Goal: Information Seeking & Learning: Find specific fact

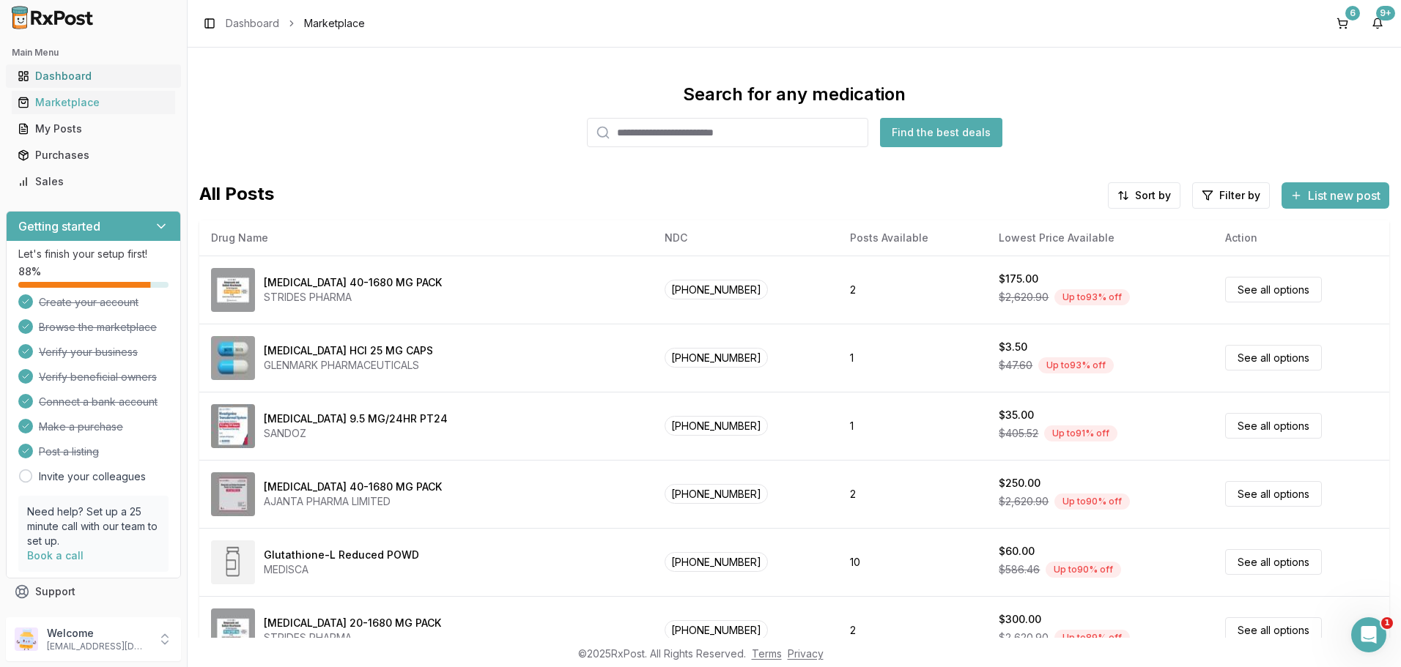
click at [65, 67] on link "Dashboard" at bounding box center [93, 76] width 163 height 26
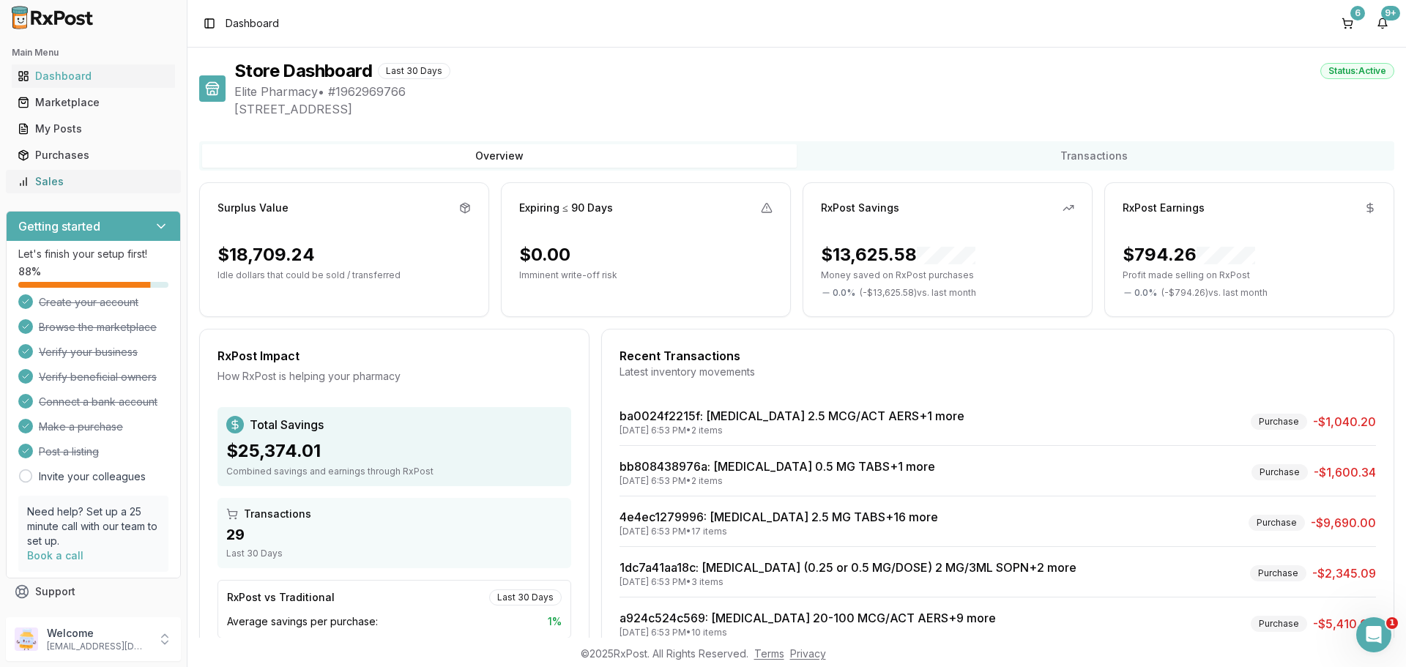
click at [67, 182] on div "Sales" at bounding box center [94, 181] width 152 height 15
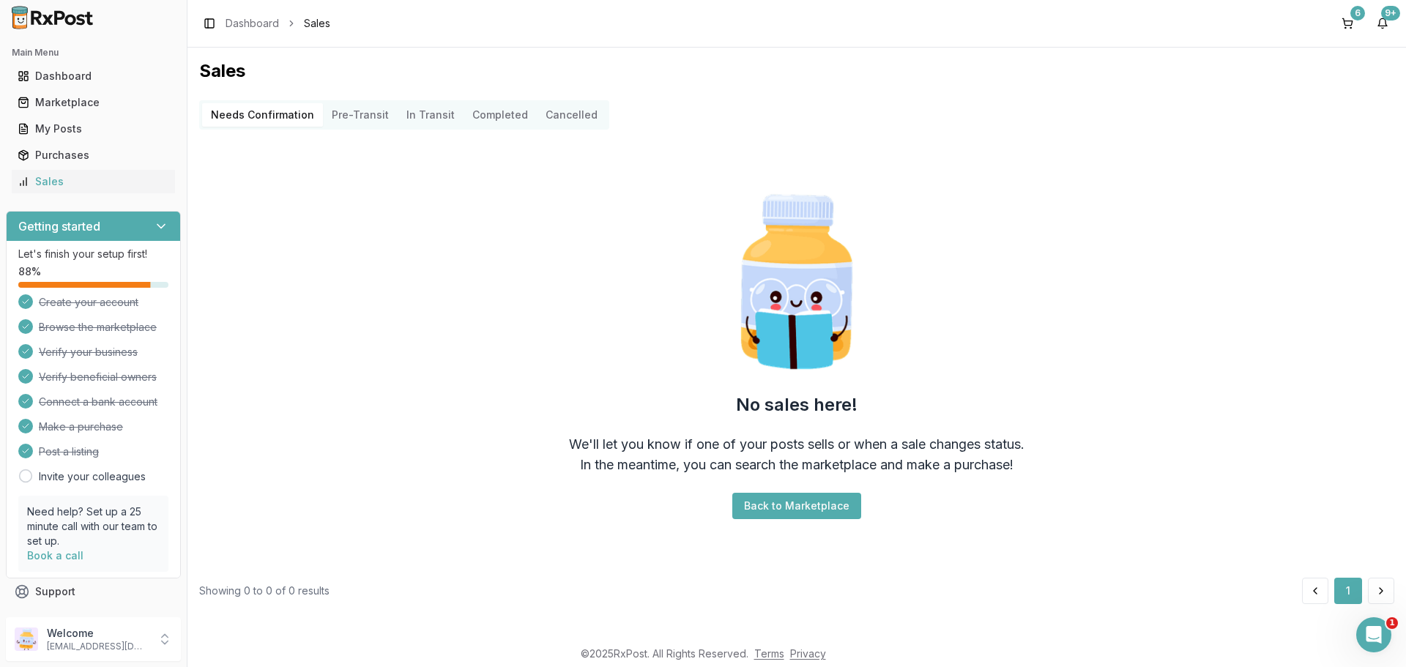
click at [493, 114] on button "Completed" at bounding box center [500, 114] width 73 height 23
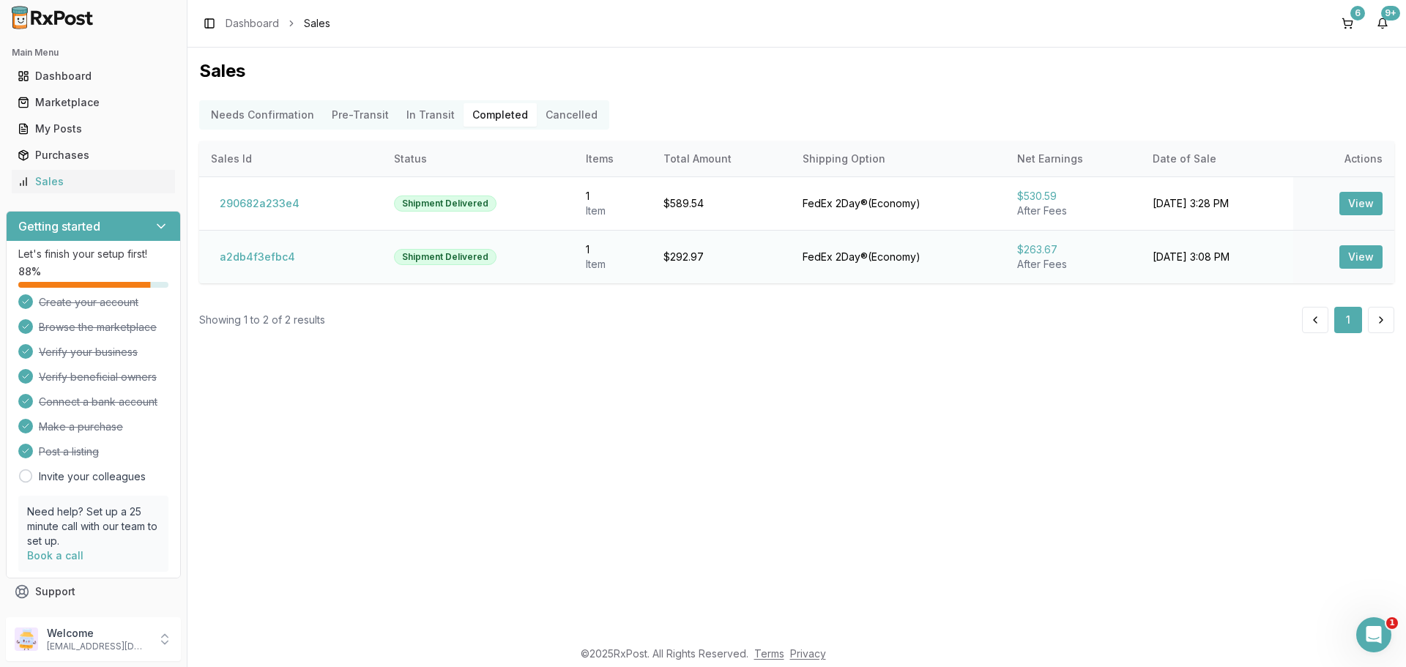
click at [1368, 255] on button "View" at bounding box center [1361, 256] width 43 height 23
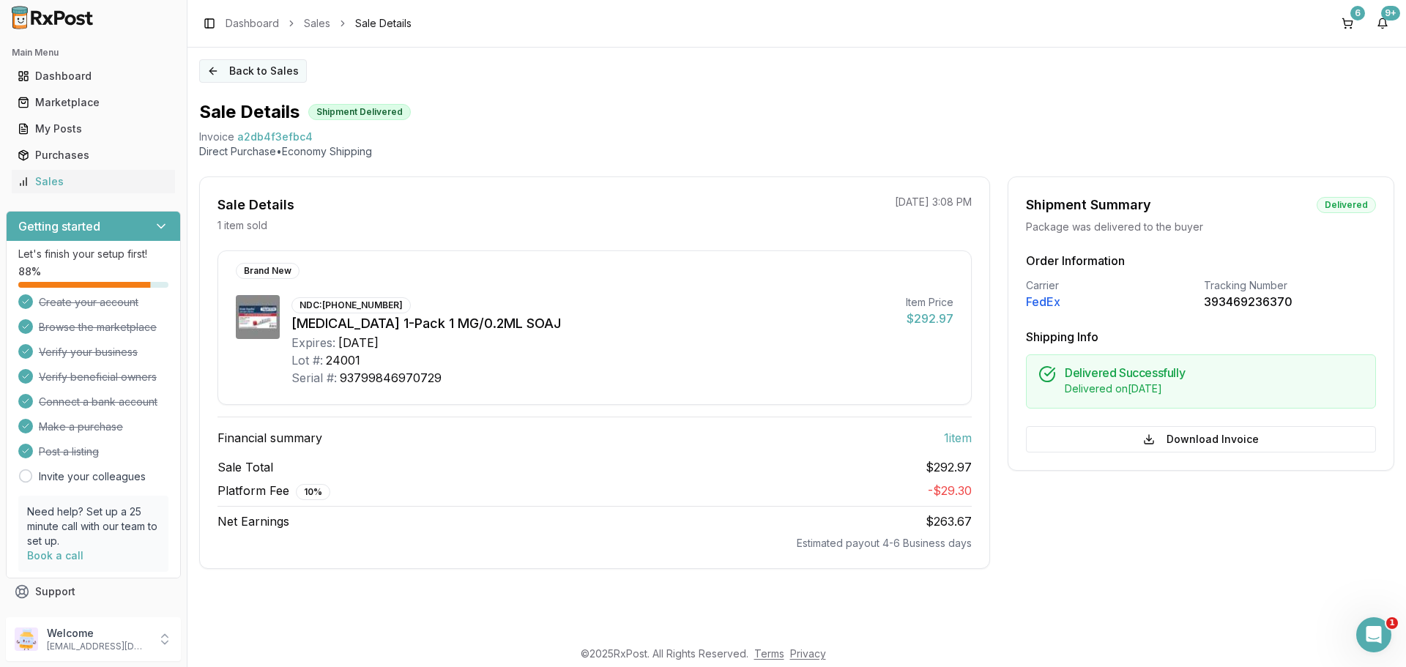
click at [237, 73] on button "Back to Sales" at bounding box center [253, 70] width 108 height 23
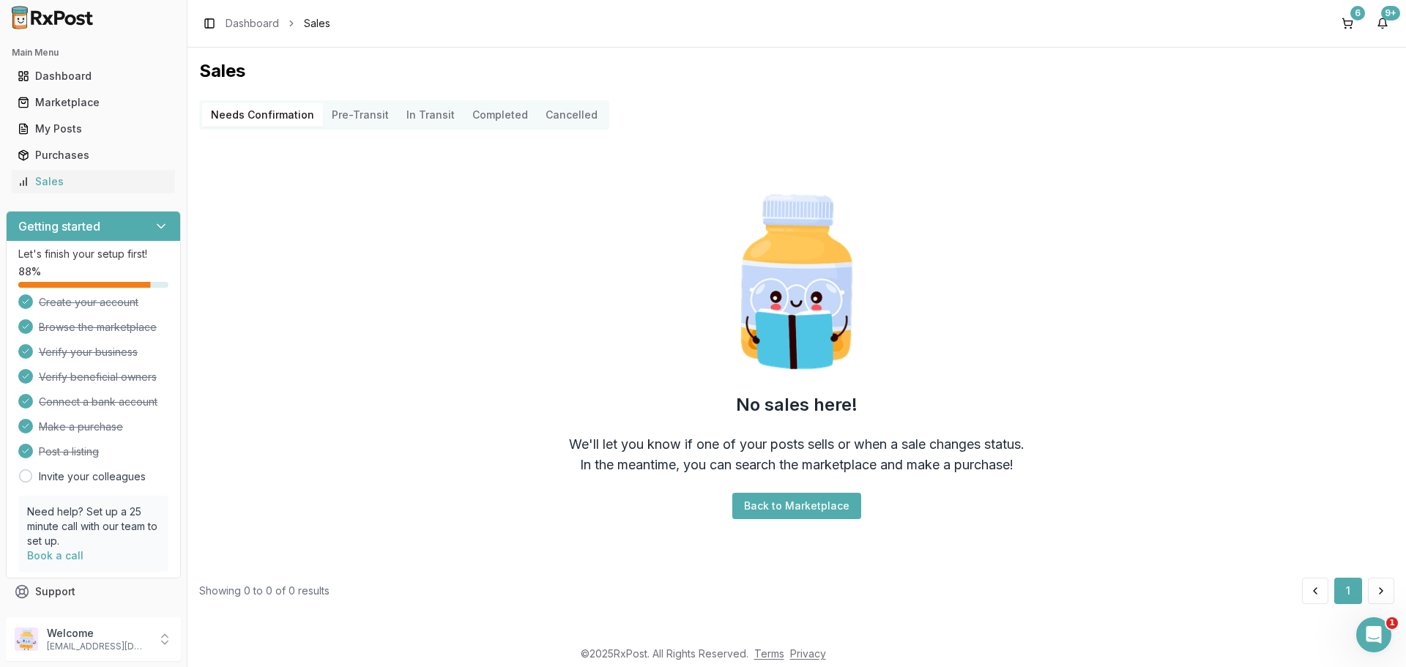
click at [804, 500] on button "Back to Marketplace" at bounding box center [797, 506] width 129 height 26
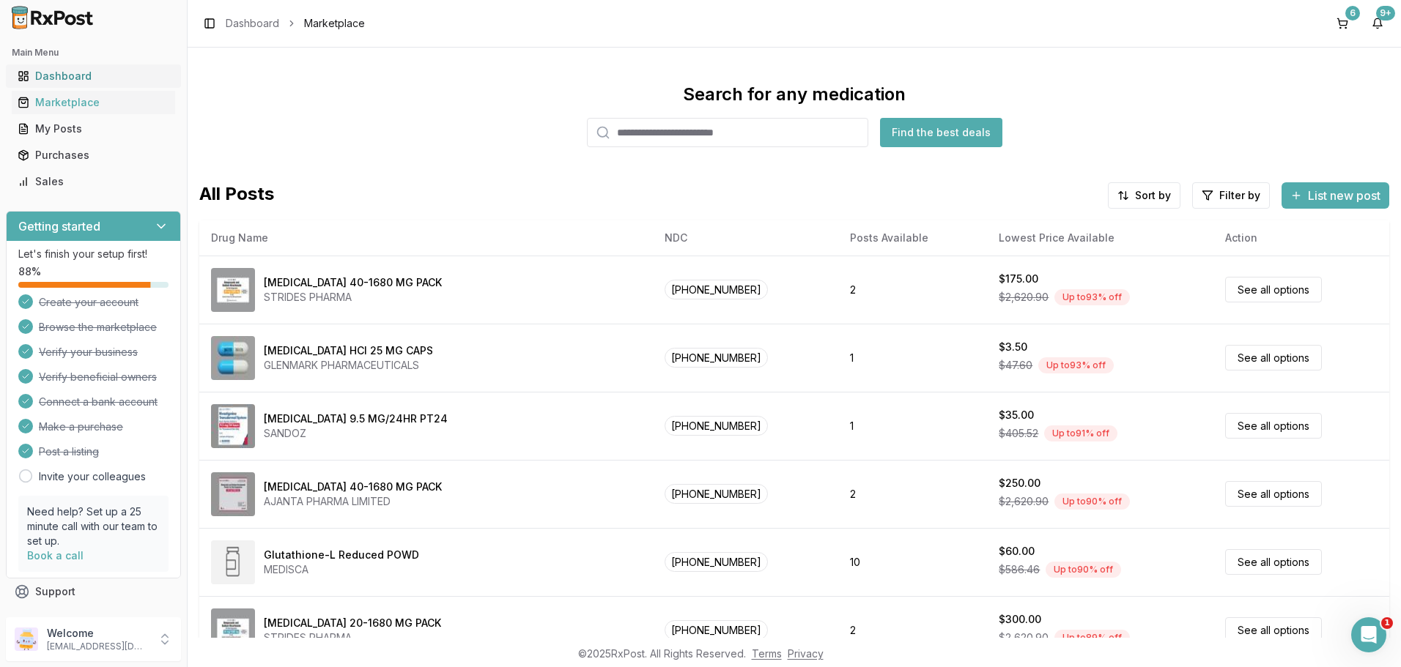
click at [70, 70] on div "Dashboard" at bounding box center [94, 76] width 152 height 15
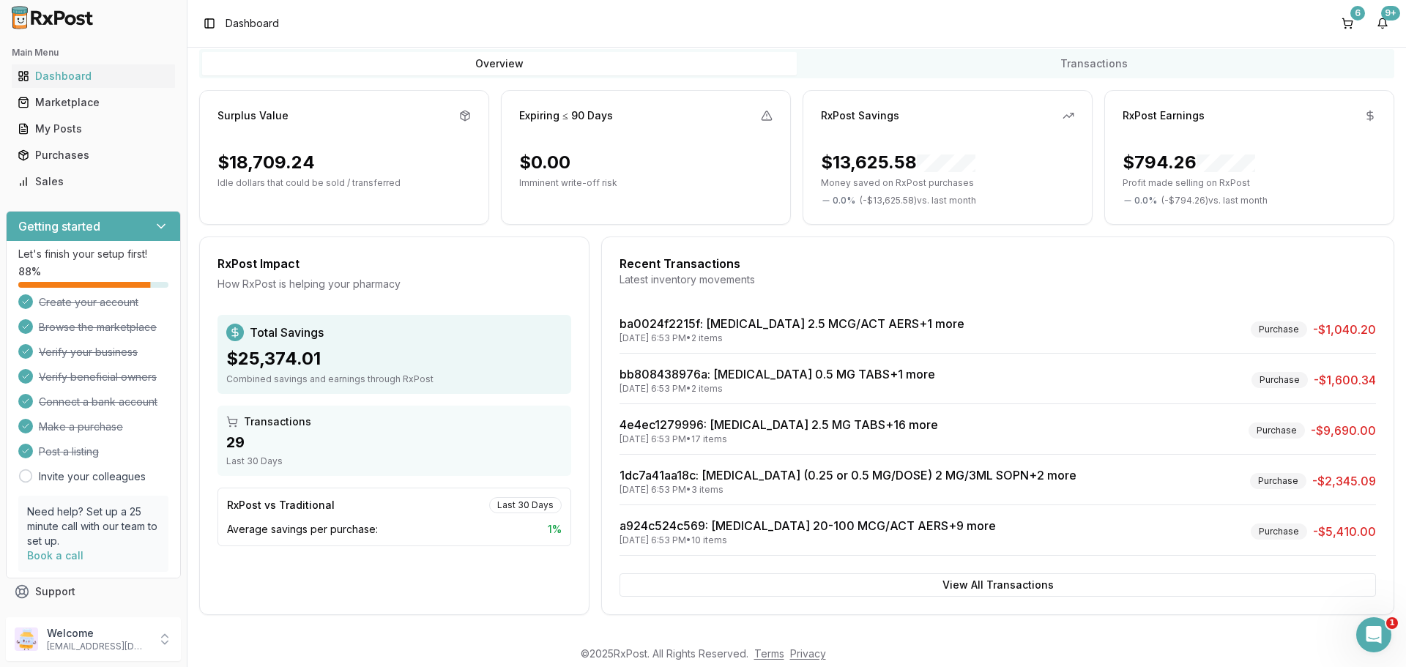
scroll to position [93, 0]
click at [998, 579] on button "View All Transactions" at bounding box center [998, 584] width 757 height 23
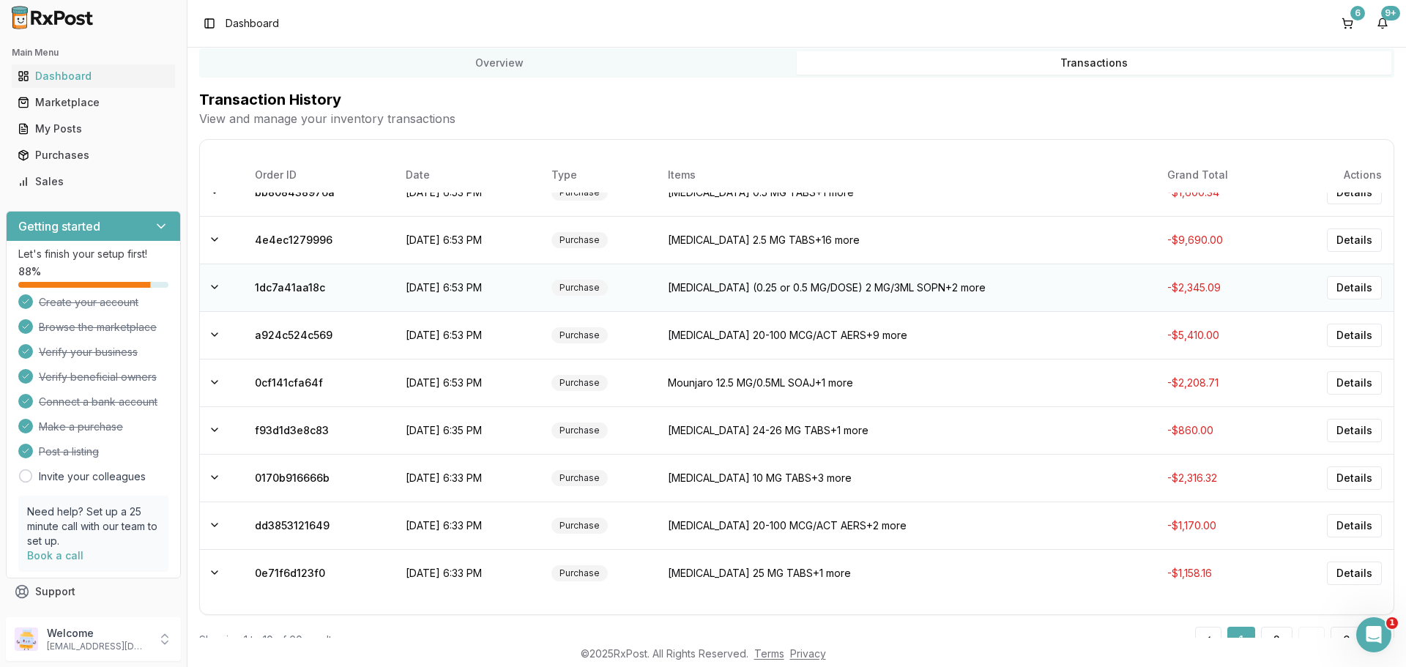
scroll to position [0, 0]
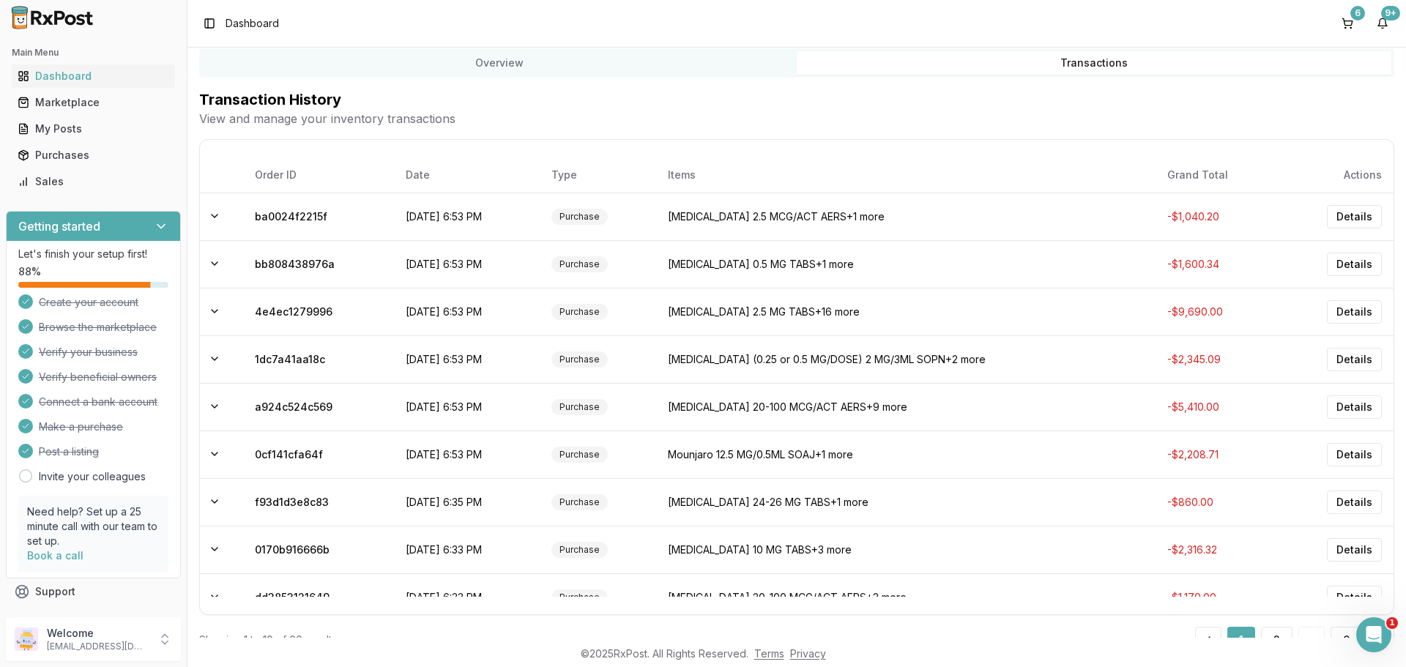
click at [1048, 61] on button "Transactions" at bounding box center [1094, 62] width 595 height 23
click at [708, 68] on button "Overview" at bounding box center [499, 62] width 595 height 23
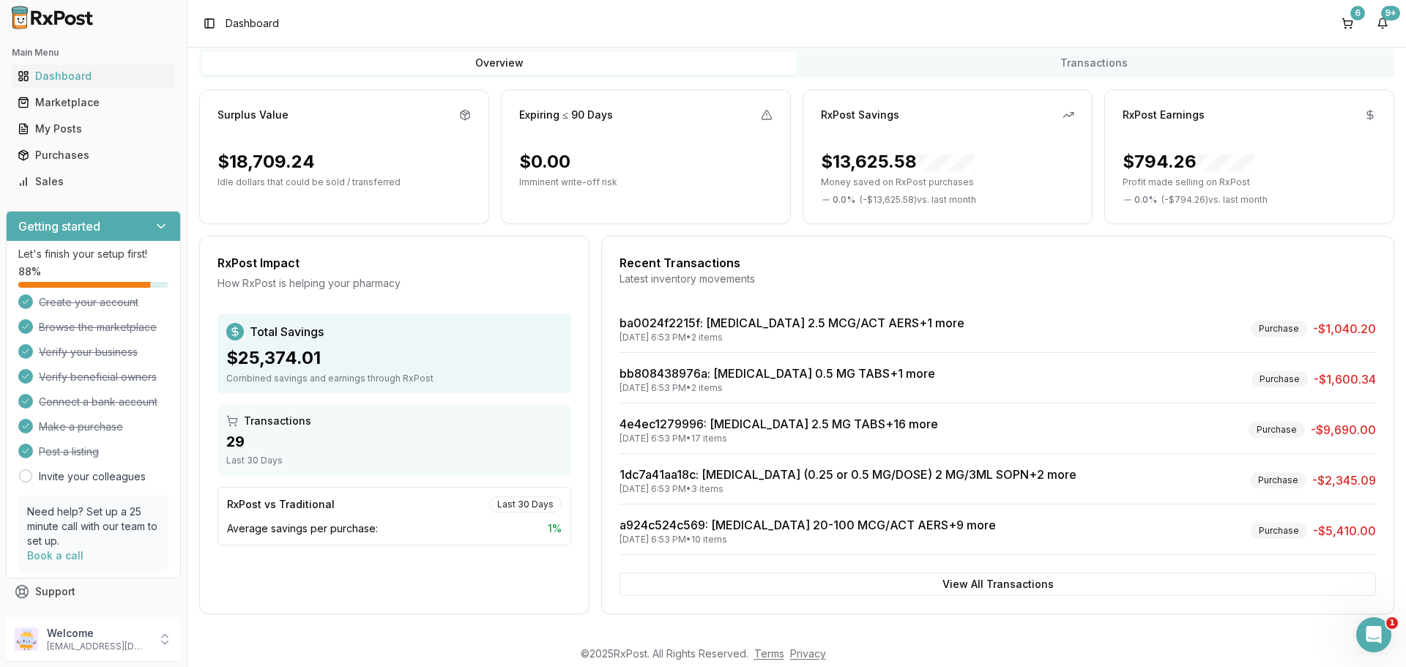
click at [1073, 65] on button "Transactions" at bounding box center [1094, 62] width 595 height 23
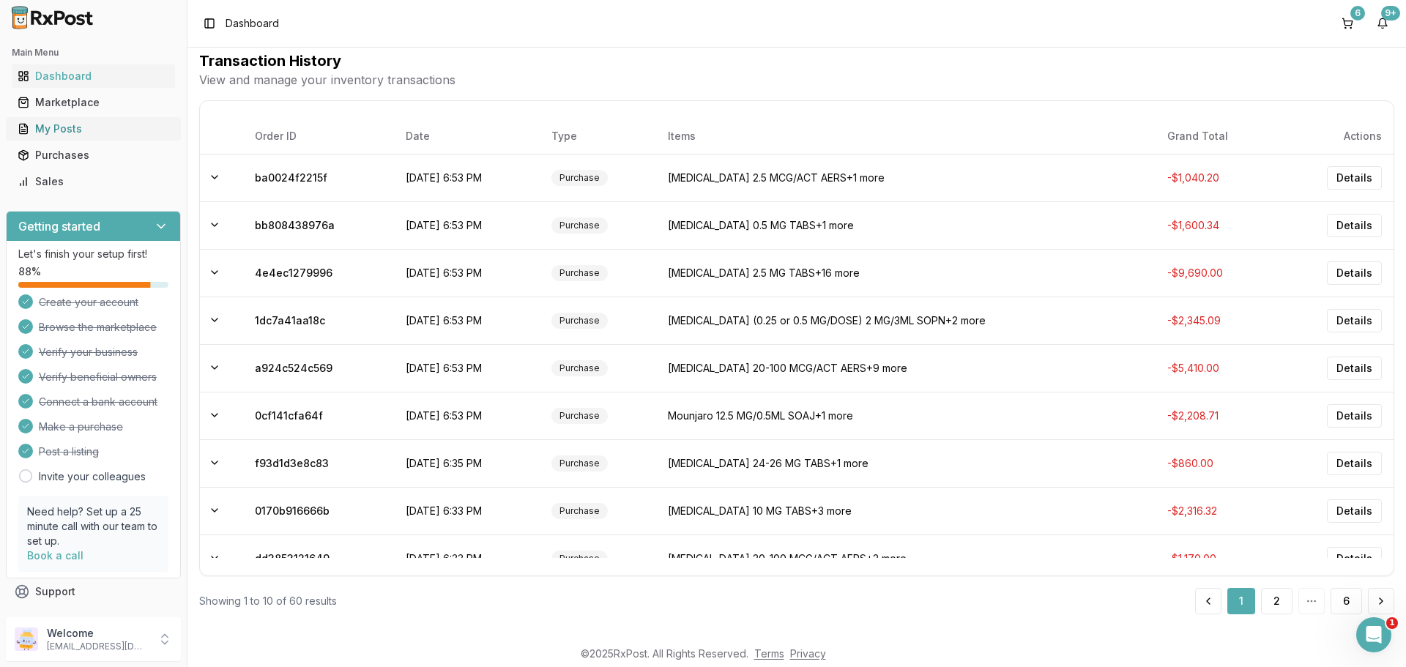
click at [78, 129] on div "My Posts" at bounding box center [94, 129] width 152 height 15
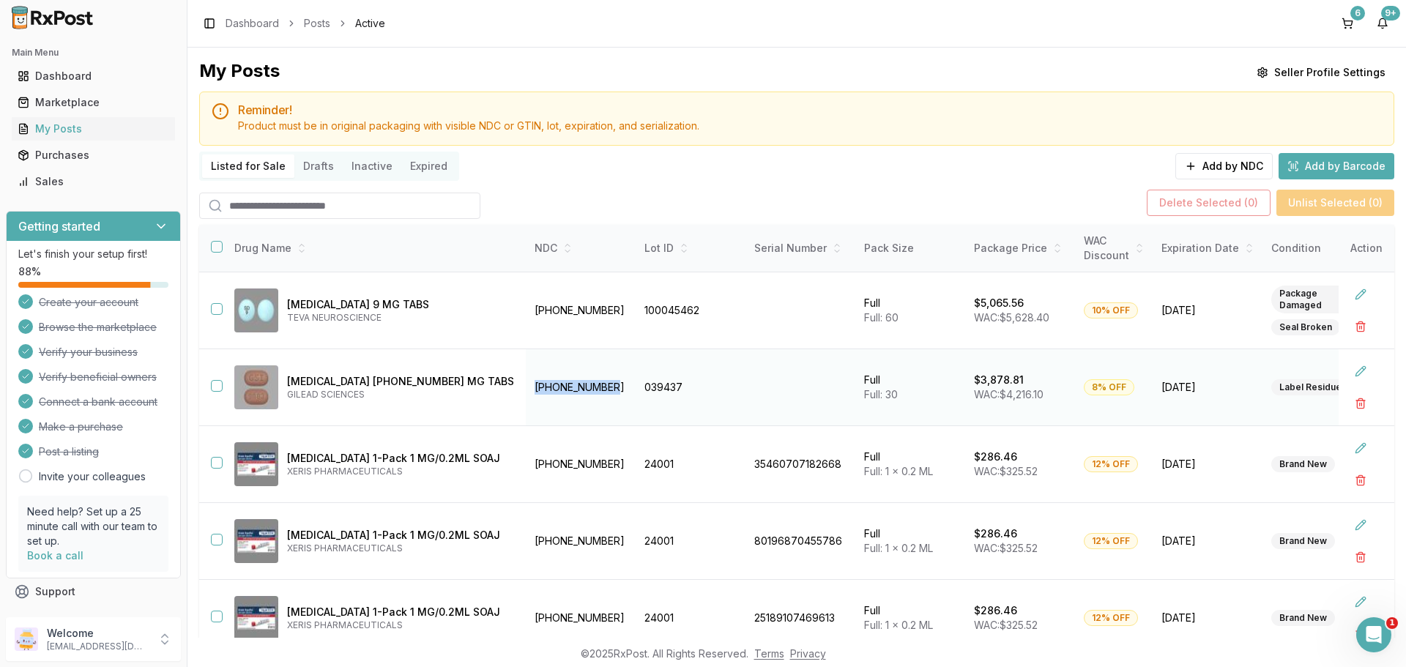
drag, startPoint x: 505, startPoint y: 385, endPoint x: 591, endPoint y: 382, distance: 86.5
click at [591, 382] on td "[PHONE_NUMBER]" at bounding box center [581, 387] width 110 height 77
copy td "[PHONE_NUMBER]"
click at [73, 105] on div "Marketplace" at bounding box center [94, 102] width 152 height 15
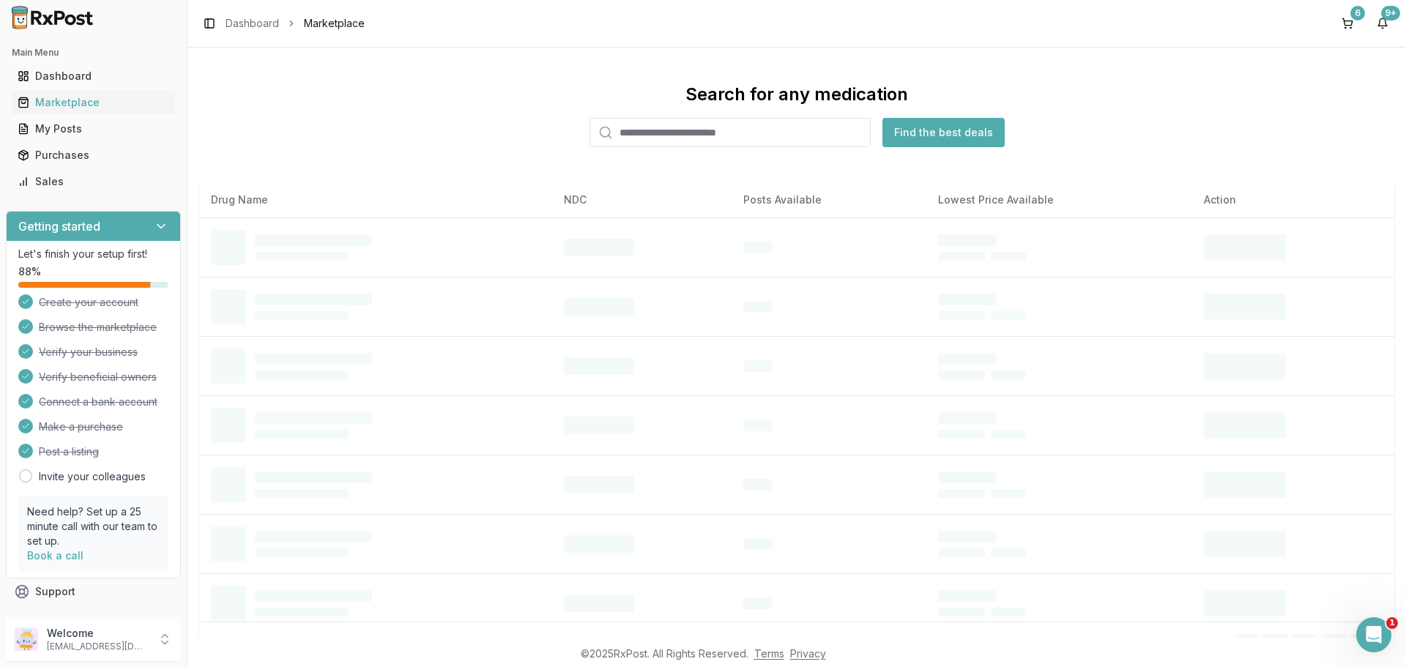
click at [686, 130] on input "search" at bounding box center [730, 132] width 281 height 29
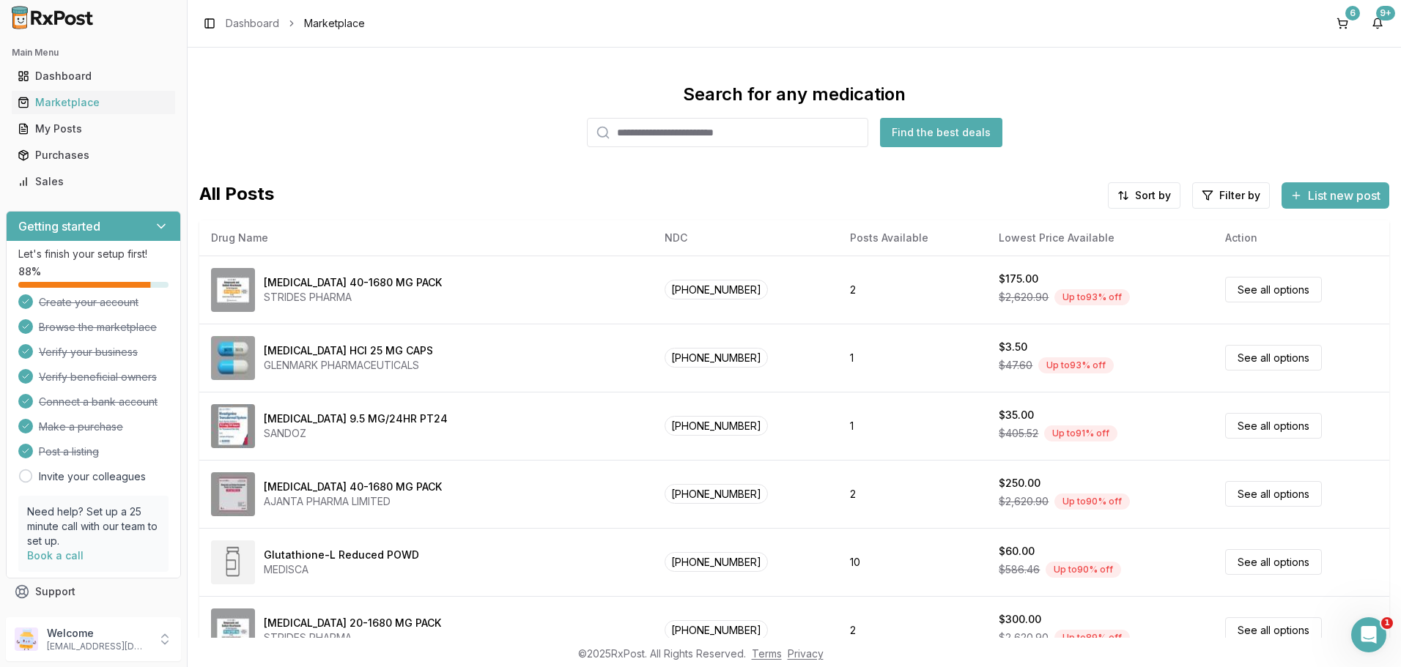
paste input "**********"
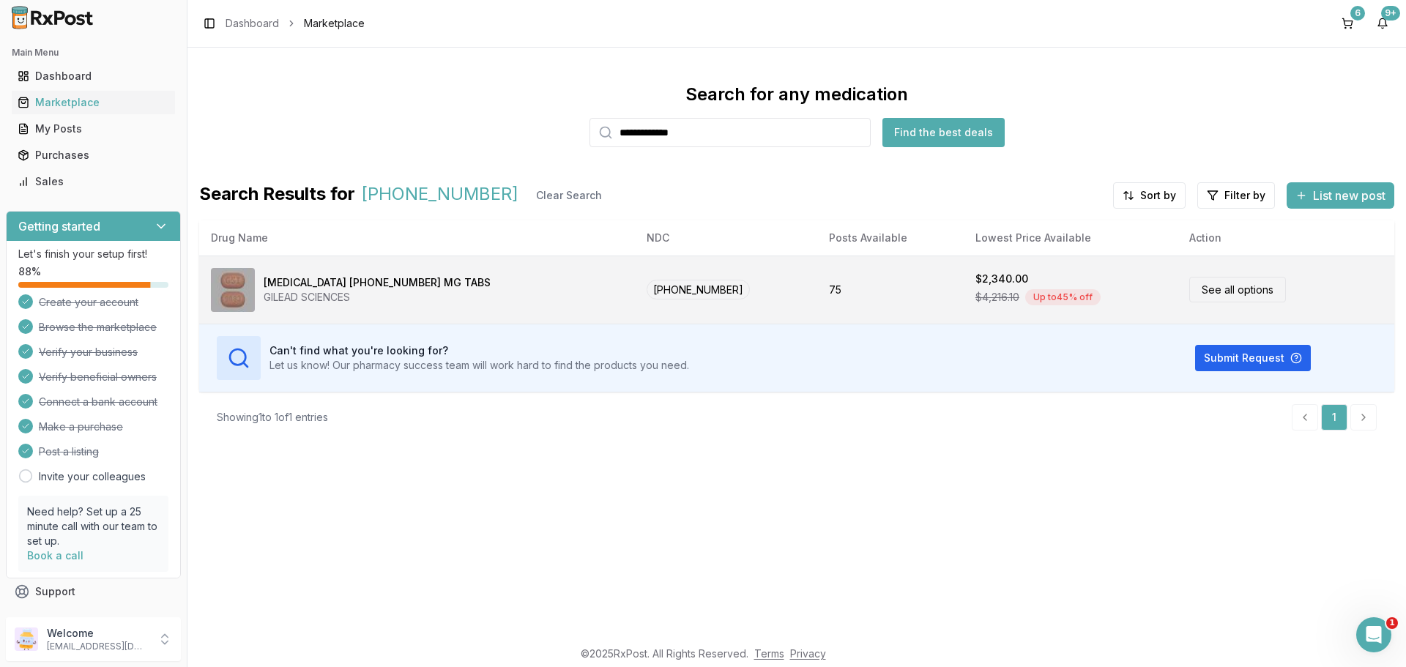
type input "**********"
click at [487, 280] on div "[MEDICAL_DATA] [PHONE_NUMBER] MG TABS GILEAD SCIENCES" at bounding box center [417, 290] width 412 height 44
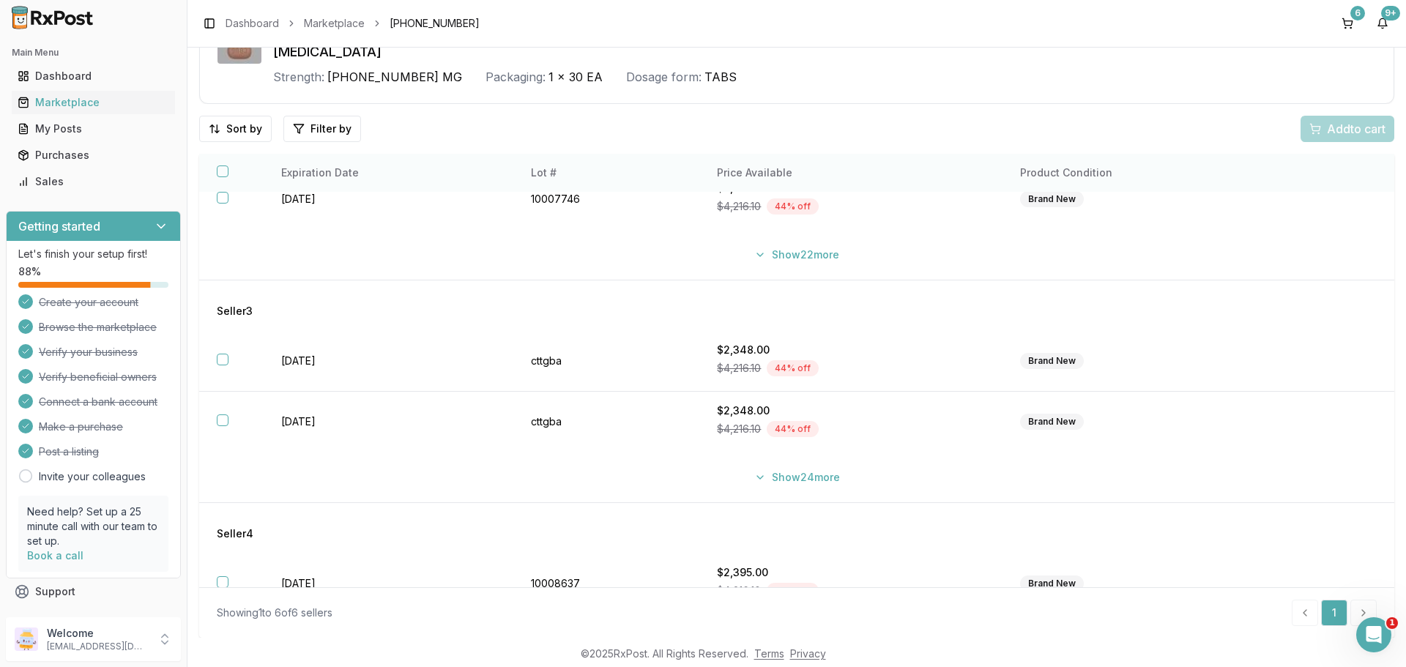
scroll to position [390, 0]
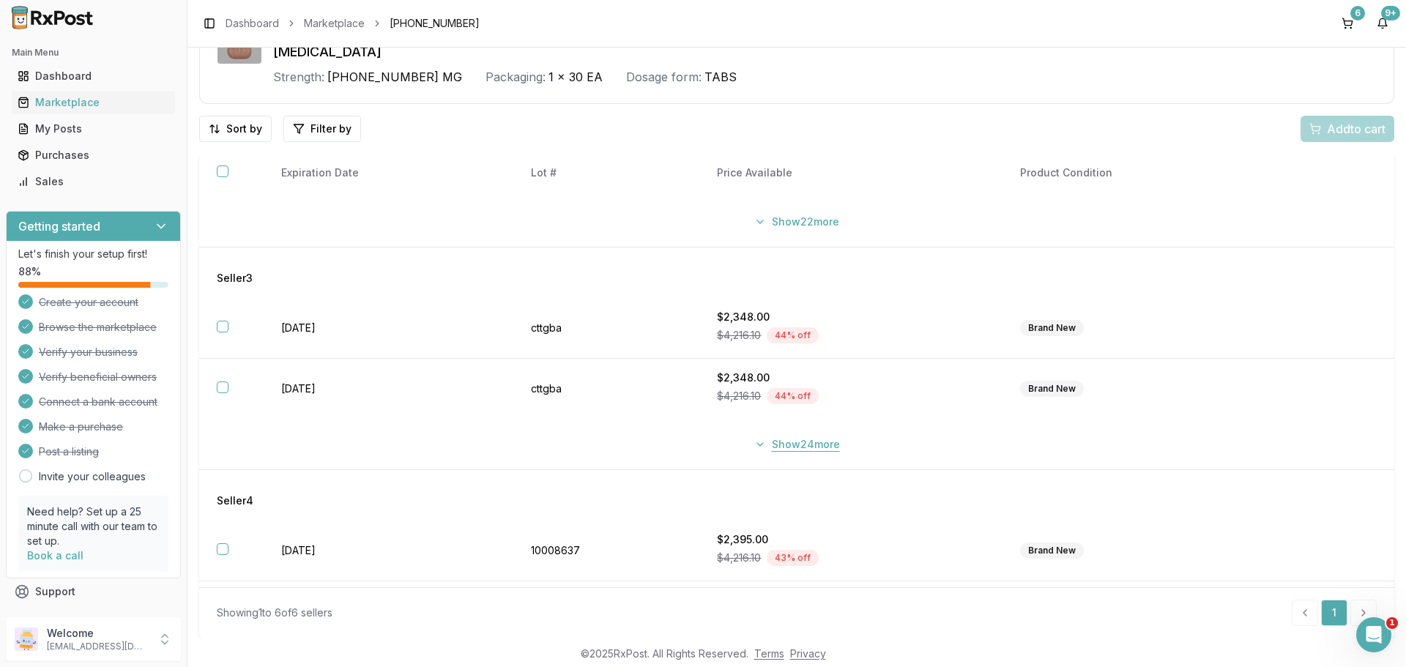
click at [801, 444] on button "Show 24 more" at bounding box center [797, 444] width 103 height 26
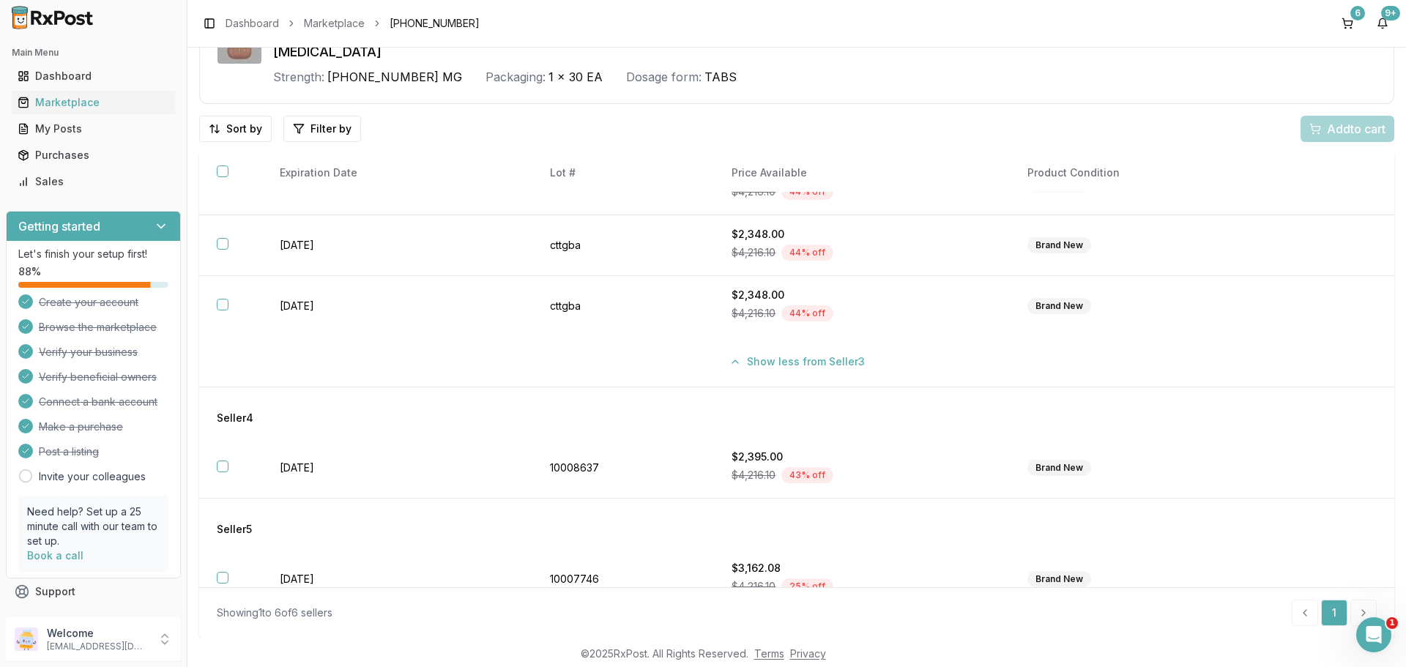
scroll to position [2128, 0]
